Goal: Task Accomplishment & Management: Complete application form

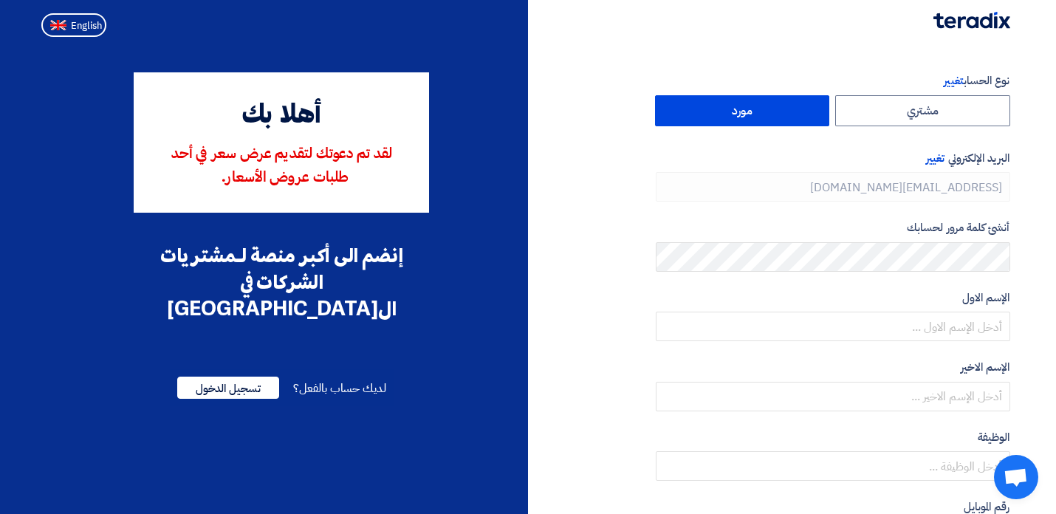
type input "[PHONE_NUMBER]"
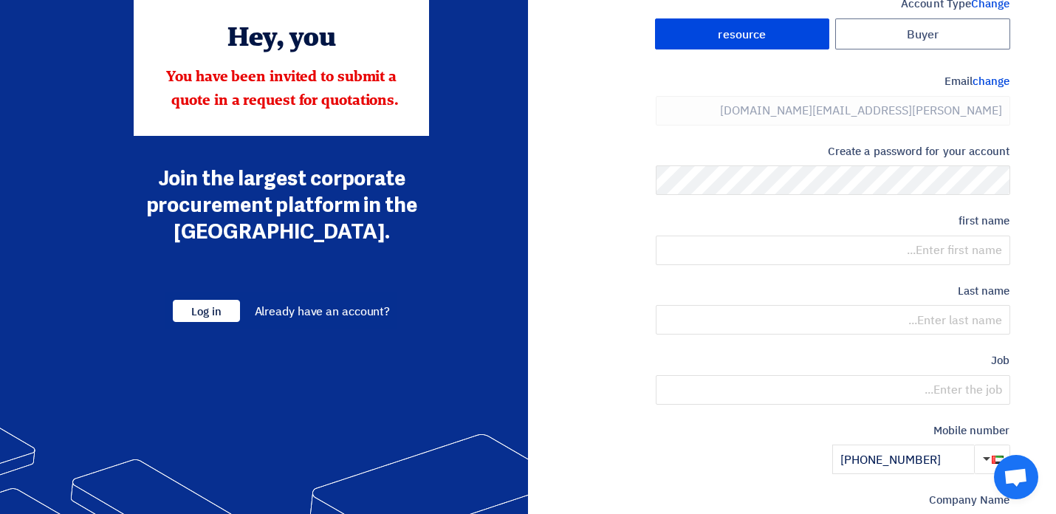
scroll to position [76, 0]
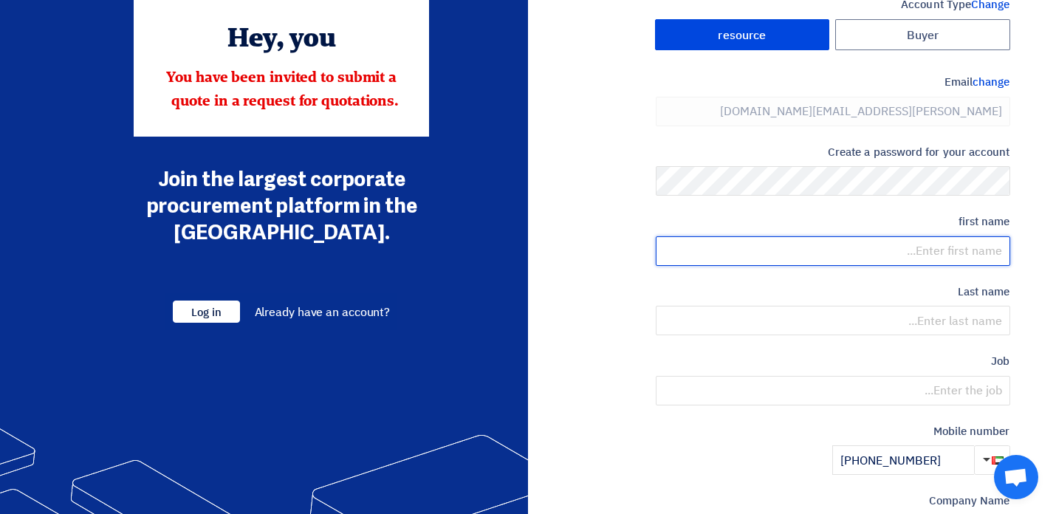
click at [951, 257] on input "text" at bounding box center [833, 251] width 354 height 30
type input "Maria"
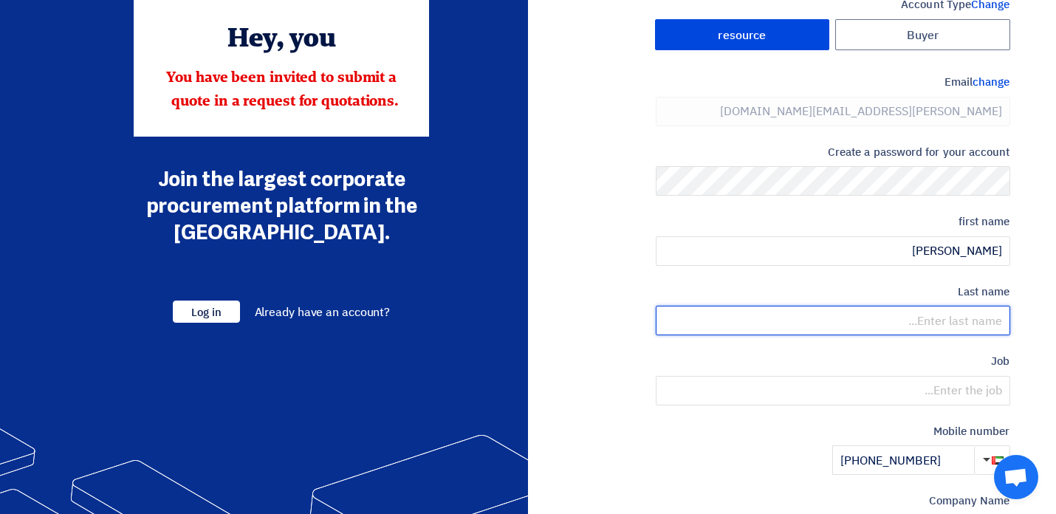
click at [935, 328] on input "text" at bounding box center [833, 321] width 354 height 30
type input "Vasiljev"
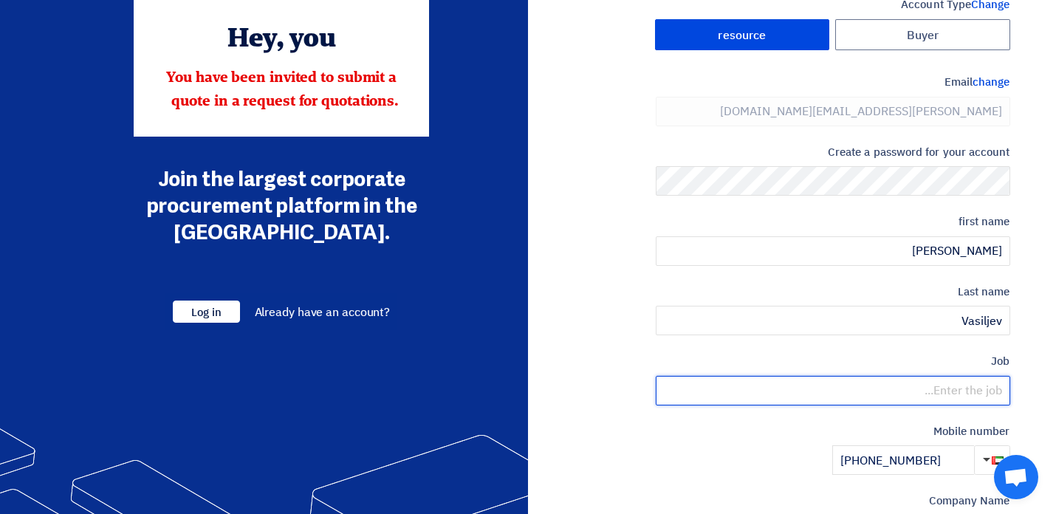
click at [967, 389] on input "text" at bounding box center [833, 391] width 354 height 30
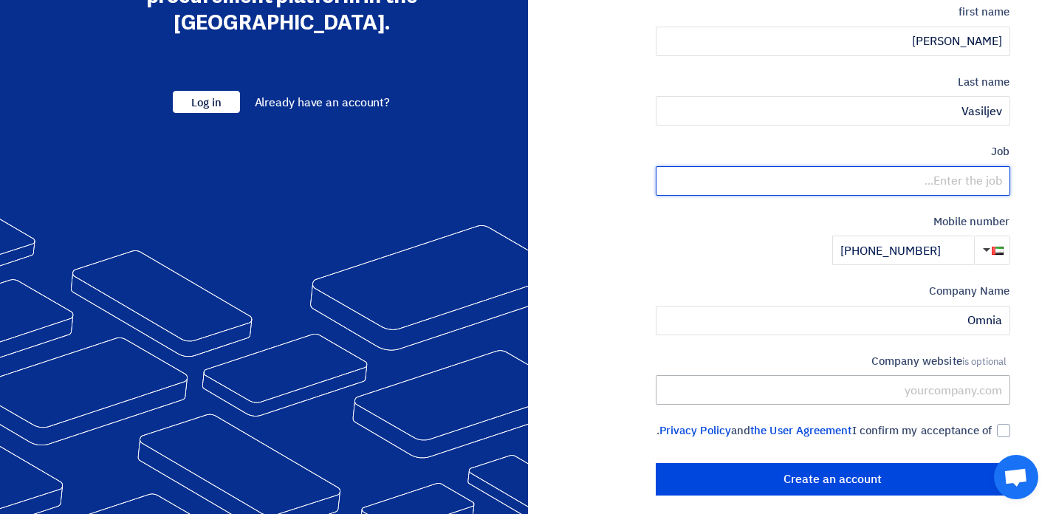
scroll to position [314, 0]
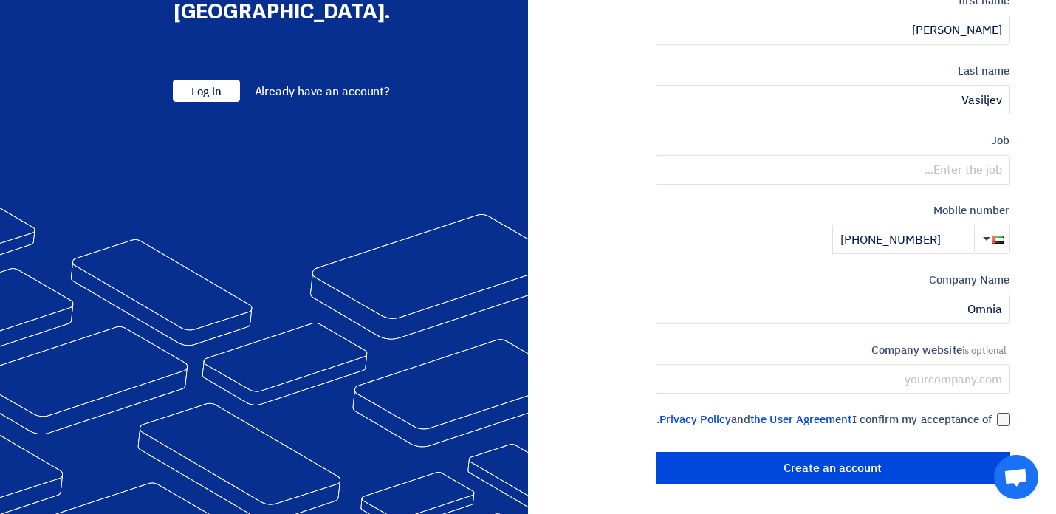
click at [998, 413] on div at bounding box center [1003, 419] width 13 height 13
click at [992, 411] on input "I confirm my acceptance of the User Agreement and Privacy Policy ." at bounding box center [815, 426] width 354 height 30
checkbox input "true"
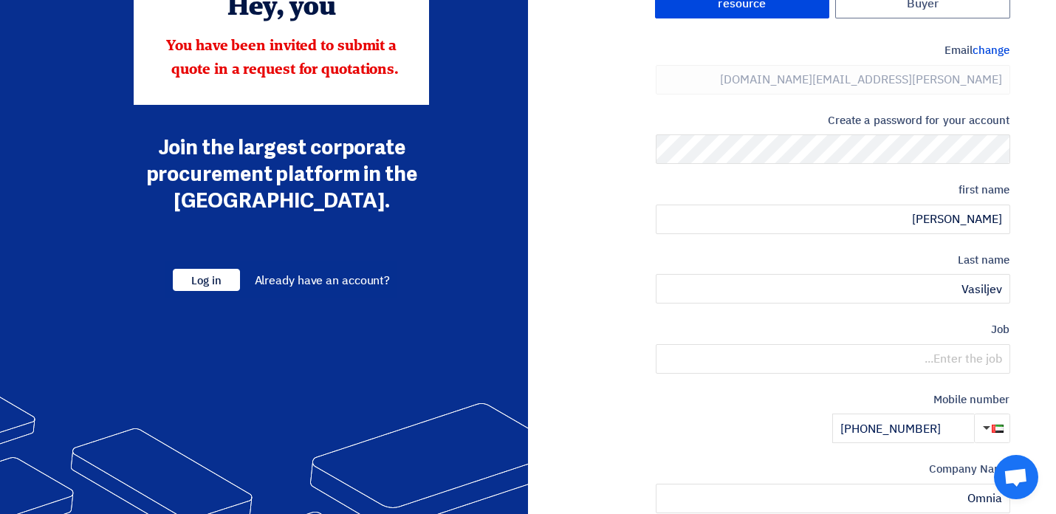
scroll to position [0, 0]
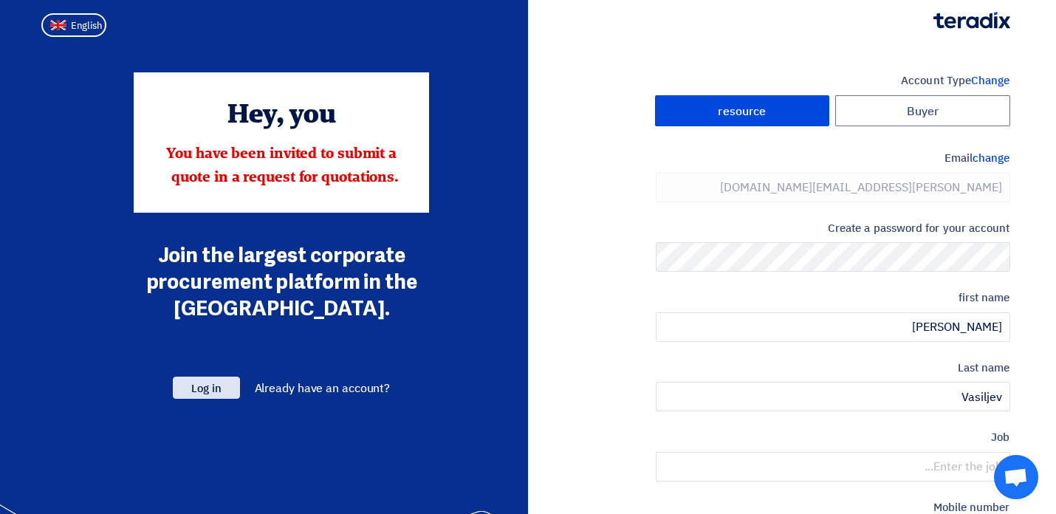
click at [218, 390] on font "Log in" at bounding box center [206, 388] width 30 height 16
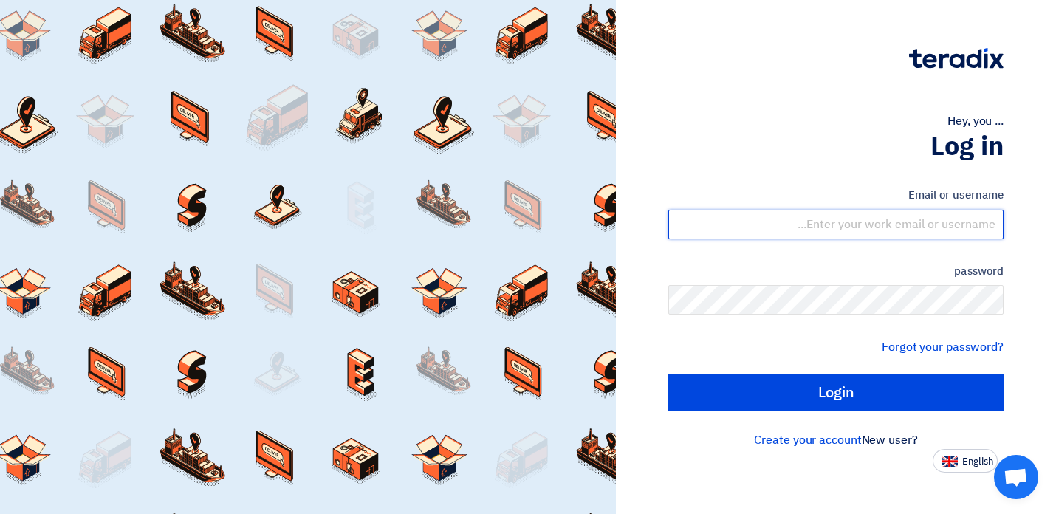
click at [927, 232] on input "text" at bounding box center [835, 225] width 335 height 30
type input "[EMAIL_ADDRESS][DOMAIN_NAME]"
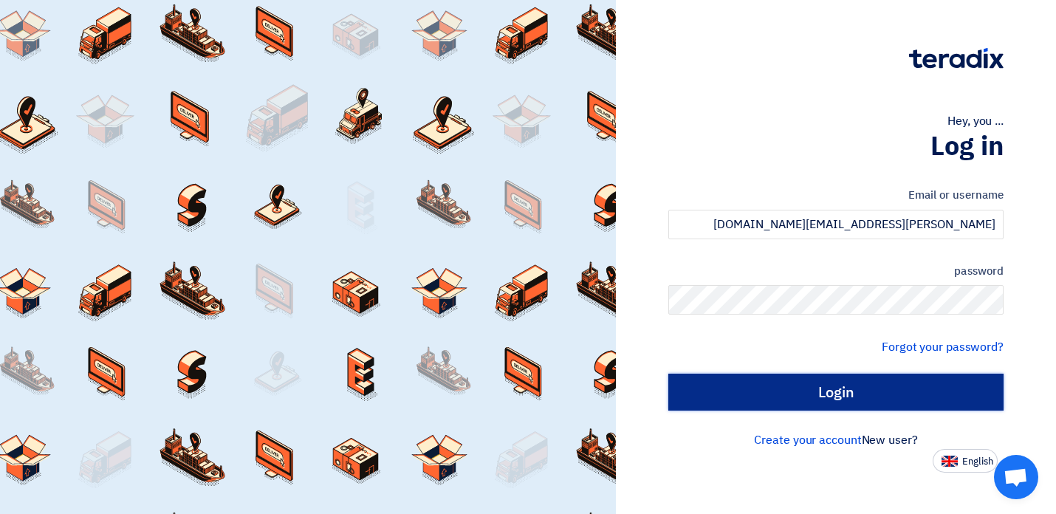
click at [888, 386] on input "Login" at bounding box center [835, 392] width 335 height 37
type input "Sign in"
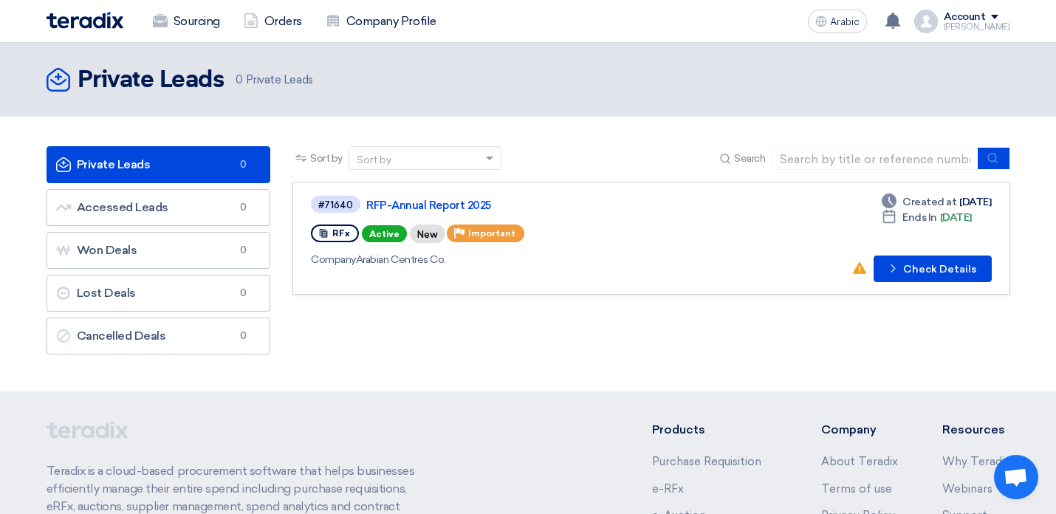
click at [547, 304] on div "Sort by Sort by Search Category Owner Type" at bounding box center [650, 254] width 739 height 216
click at [898, 274] on icon "Check details" at bounding box center [893, 268] width 14 height 14
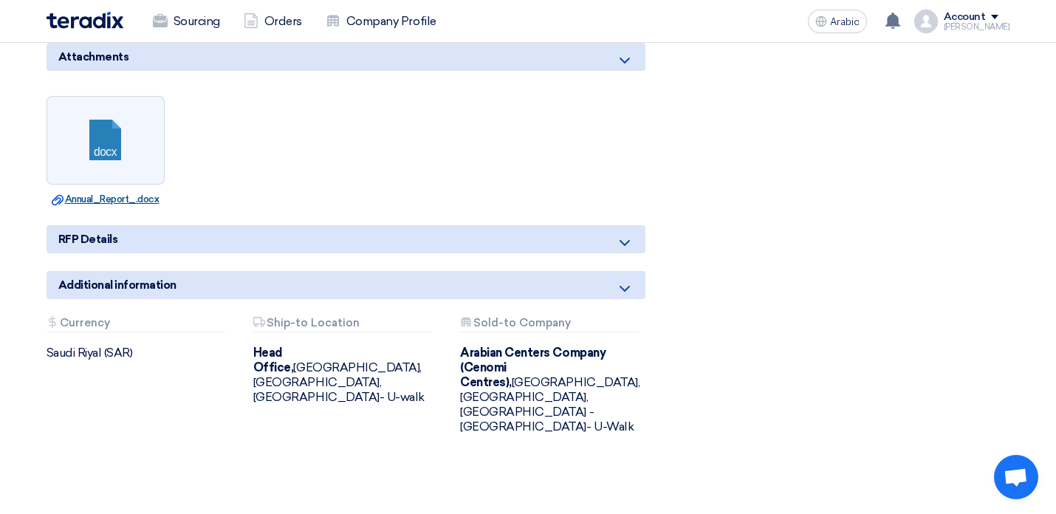
scroll to position [795, 0]
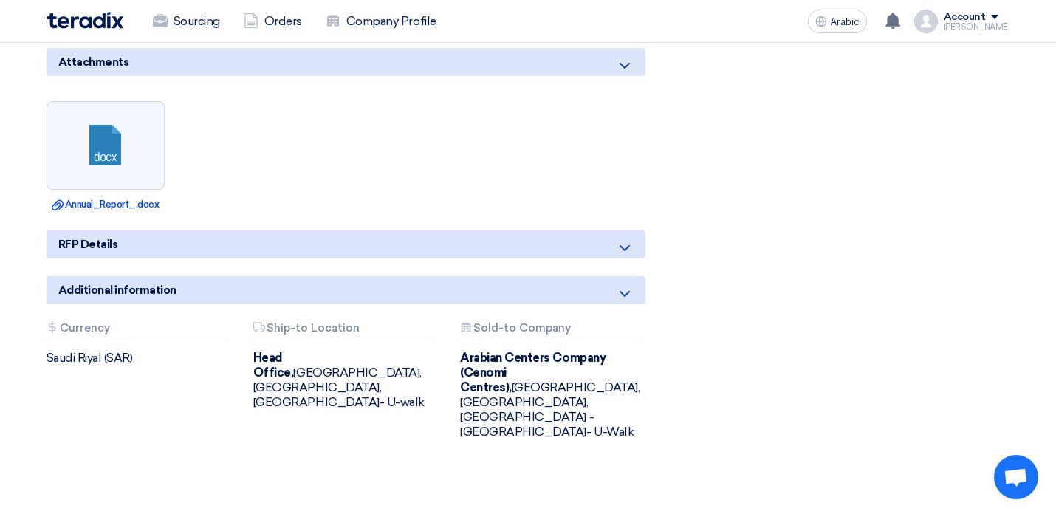
click at [230, 248] on div "RFP Details" at bounding box center [346, 244] width 599 height 28
click at [128, 200] on font "Annual_Report_.docx" at bounding box center [112, 204] width 94 height 11
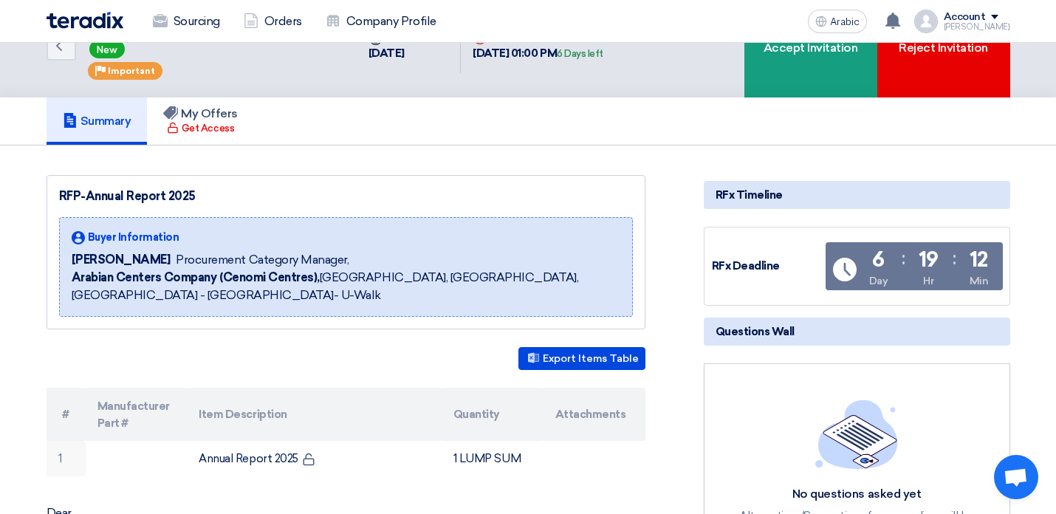
scroll to position [0, 0]
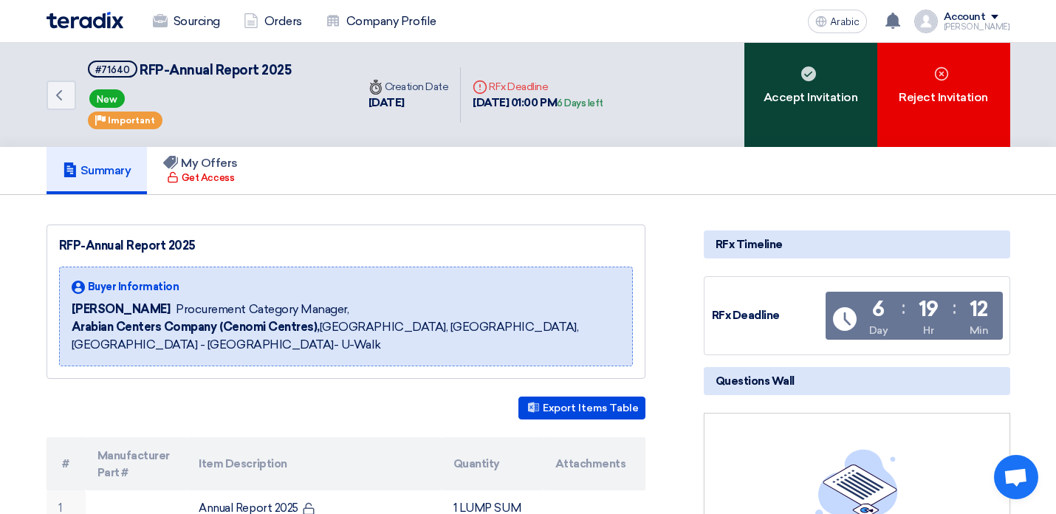
click at [788, 102] on font "Accept Invitation" at bounding box center [810, 97] width 94 height 14
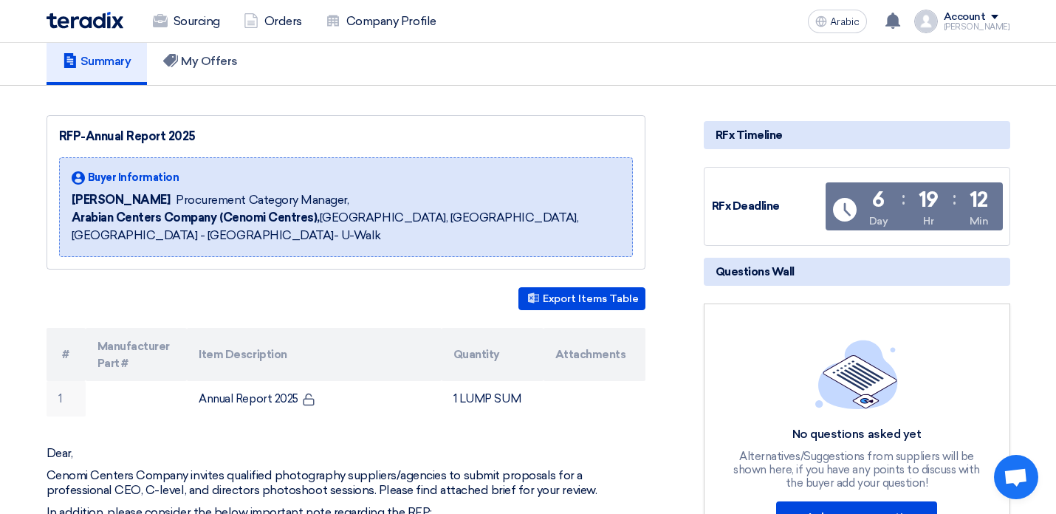
scroll to position [104, 0]
